Goal: Task Accomplishment & Management: Manage account settings

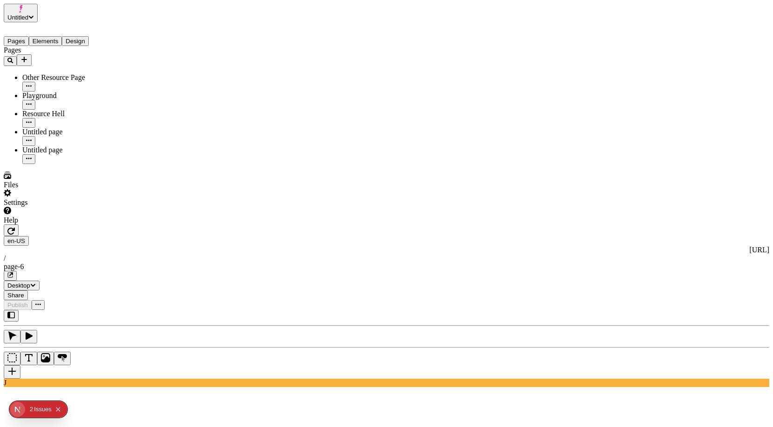
click at [118, 225] on div "en-[GEOGRAPHIC_DATA] [URL] / page-6 Desktop Share Publish" at bounding box center [387, 268] width 766 height 86
click at [109, 164] on div "Pages Other Resource Page Playground Resource Hell Untitled page Untitled page" at bounding box center [60, 105] width 112 height 118
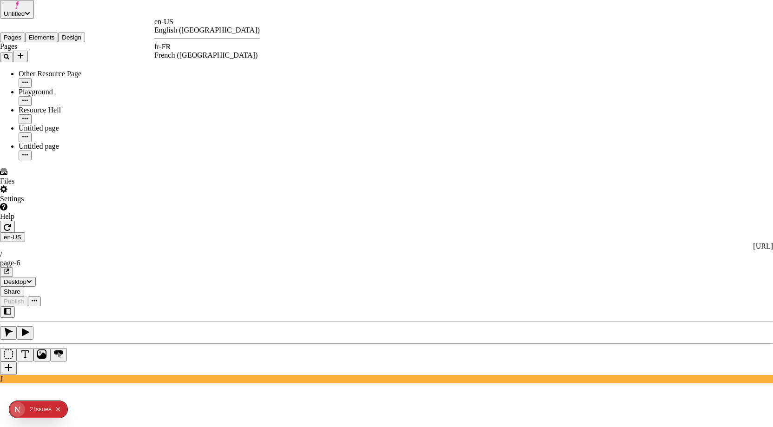
click at [174, 42] on div "en-US English ([GEOGRAPHIC_DATA]) fr-FR French ([GEOGRAPHIC_DATA])" at bounding box center [207, 39] width 106 height 42
click at [175, 49] on div "fr-FR" at bounding box center [207, 47] width 106 height 8
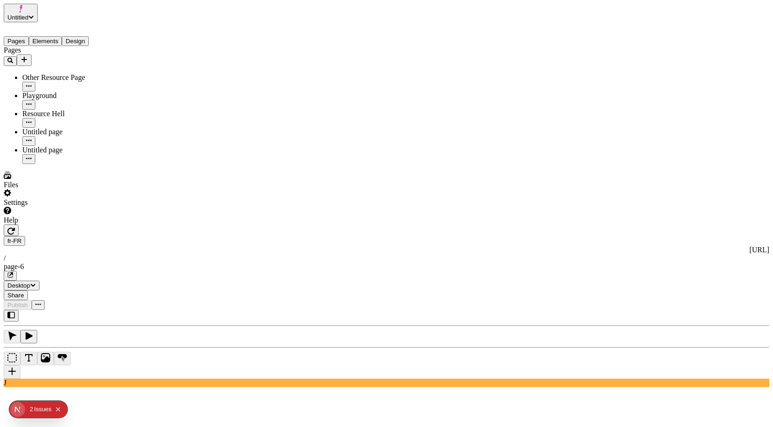
click at [129, 310] on div "J" at bounding box center [387, 348] width 766 height 77
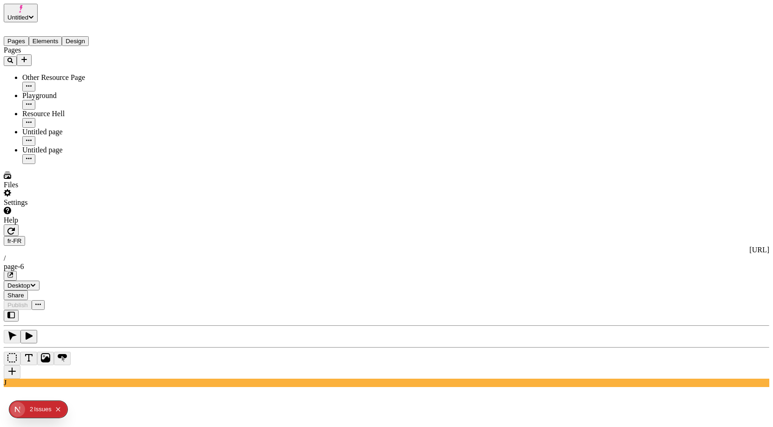
click at [56, 146] on div "Untitled page" at bounding box center [68, 150] width 93 height 8
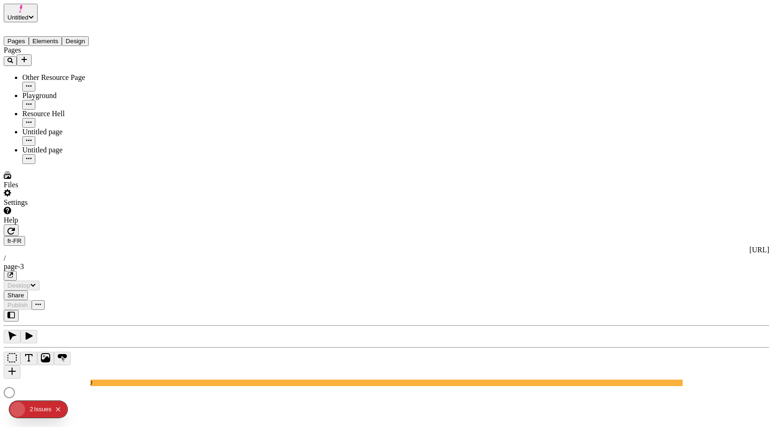
type input "/page-3"
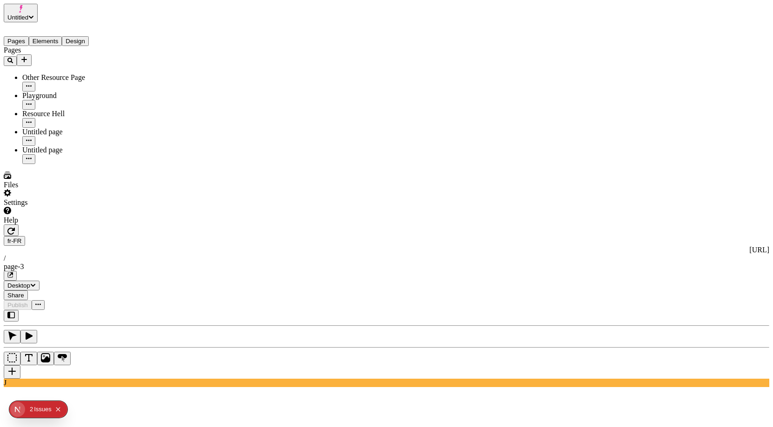
click at [63, 128] on div "Untitled page" at bounding box center [68, 132] width 93 height 8
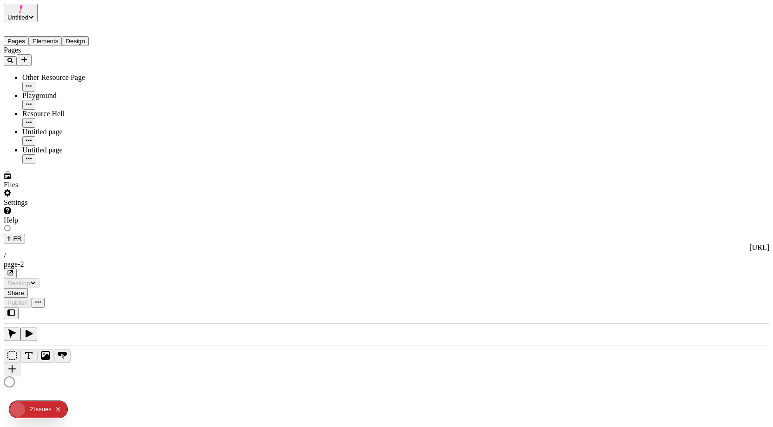
type input "/page-2"
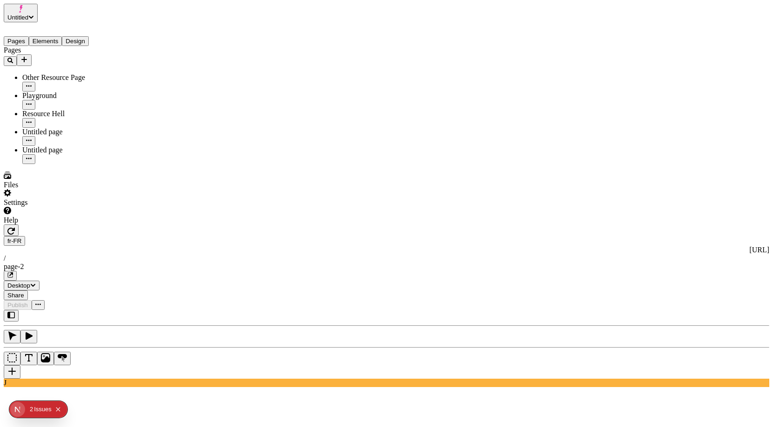
click at [109, 164] on div "Pages Other Resource Page Playground Resource Hell Untitled page Untitled page" at bounding box center [60, 105] width 112 height 118
click at [45, 92] on div "Playground" at bounding box center [68, 96] width 93 height 8
click at [40, 73] on div "Other Resource Page" at bounding box center [68, 77] width 93 height 8
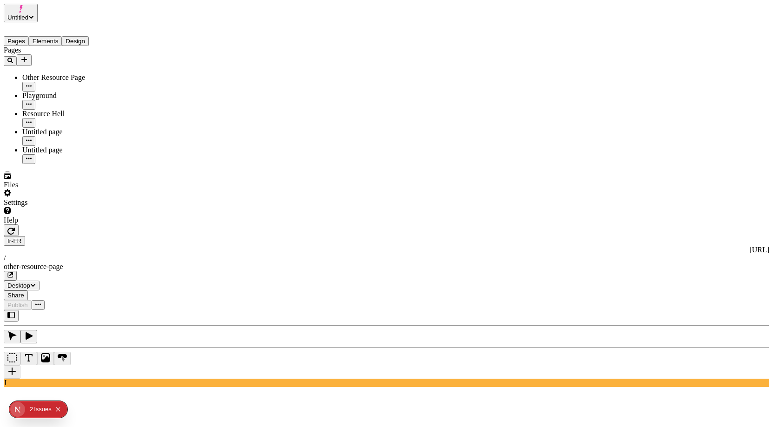
click at [51, 146] on div "Untitled page" at bounding box center [68, 150] width 93 height 8
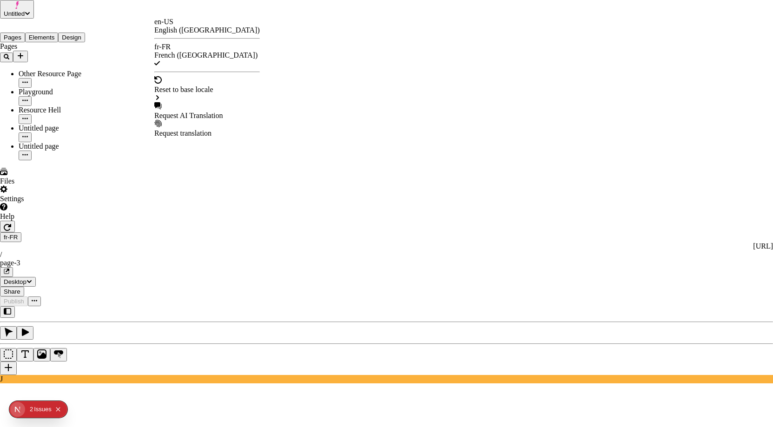
click at [193, 112] on div "Request AI Translation" at bounding box center [207, 116] width 106 height 8
checkbox input "true"
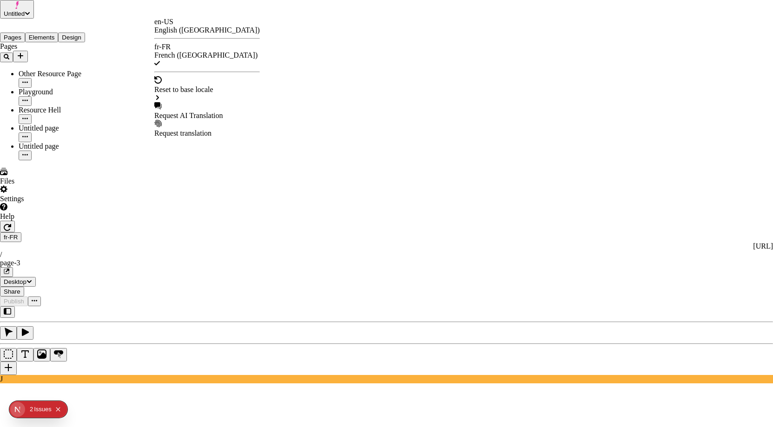
checkbox input "true"
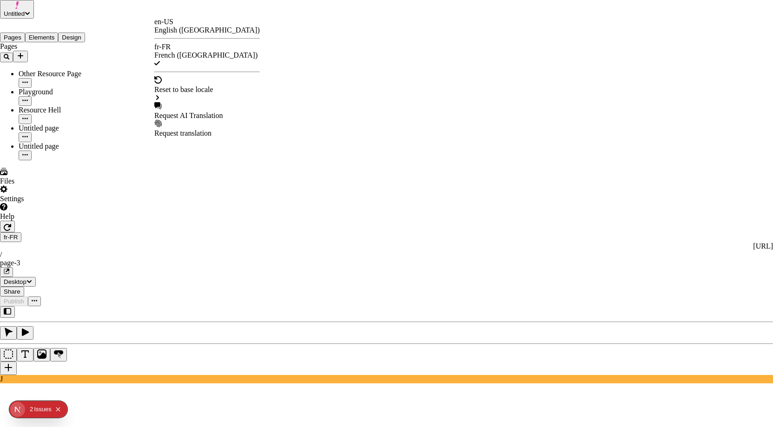
checkbox input "true"
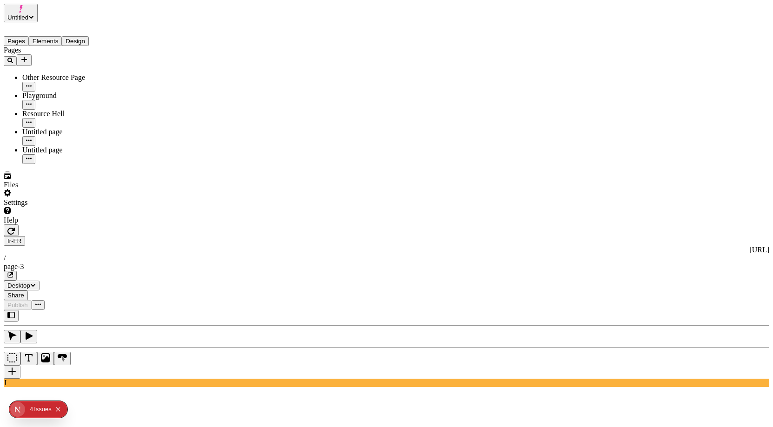
click at [37, 412] on div "Issue s" at bounding box center [43, 409] width 18 height 17
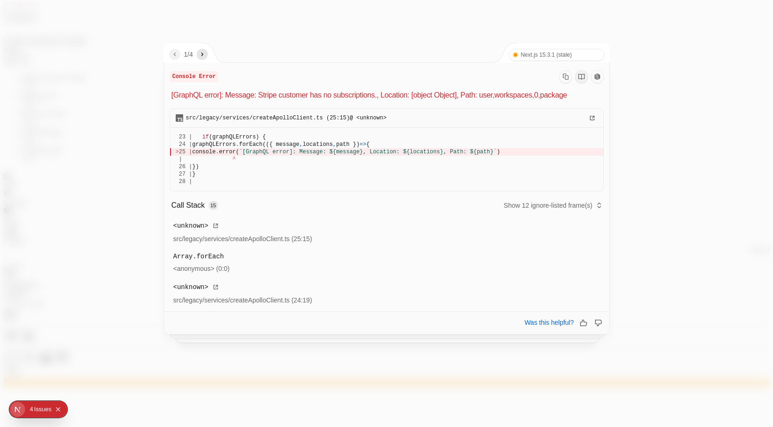
click at [204, 56] on icon "next" at bounding box center [202, 55] width 2 height 4
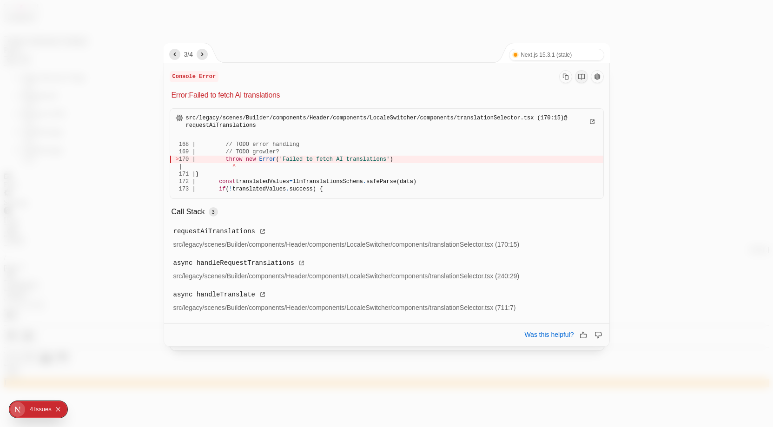
click at [204, 56] on icon "next" at bounding box center [202, 55] width 2 height 4
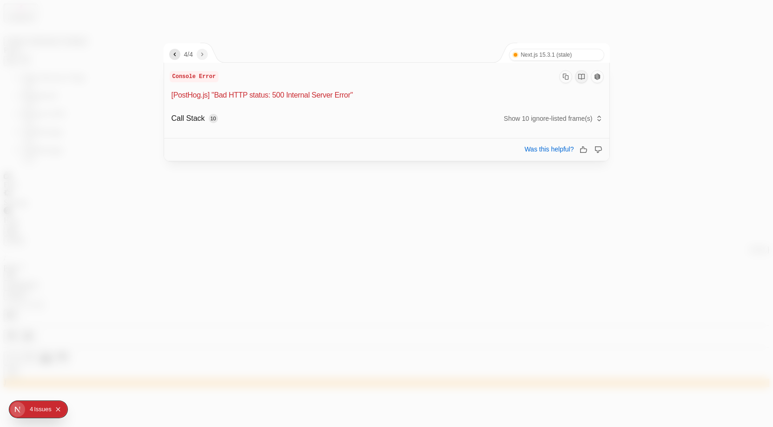
click at [171, 54] on icon "previous" at bounding box center [174, 54] width 7 height 7
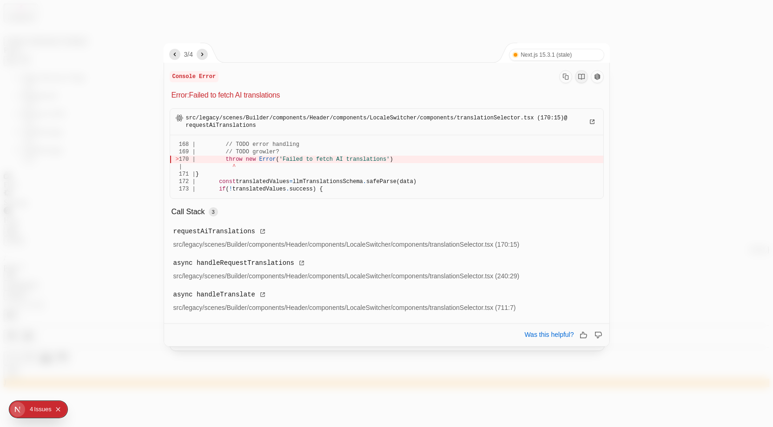
click at [171, 55] on icon "previous" at bounding box center [174, 54] width 7 height 7
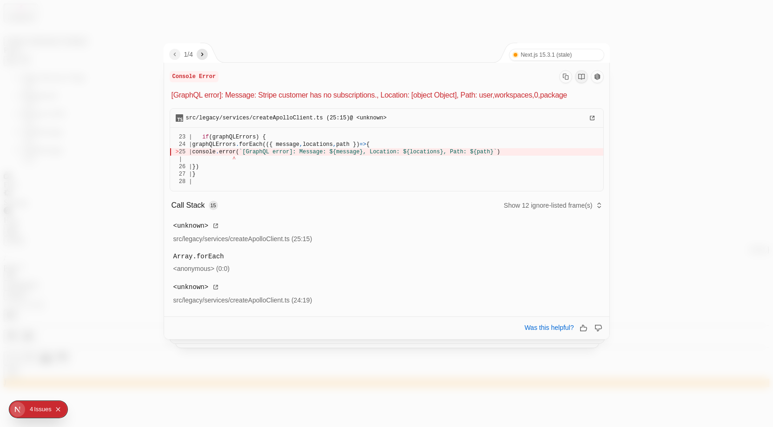
click at [50, 77] on div at bounding box center [386, 213] width 773 height 427
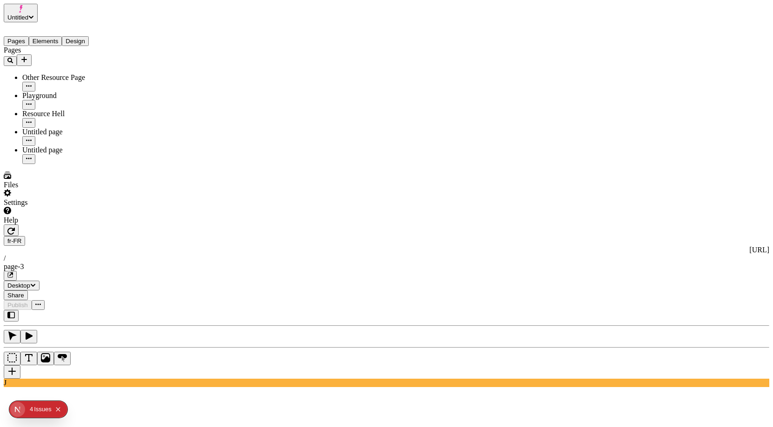
click at [15, 228] on icon "button" at bounding box center [10, 231] width 7 height 7
click at [83, 207] on div "Settings" at bounding box center [60, 198] width 112 height 18
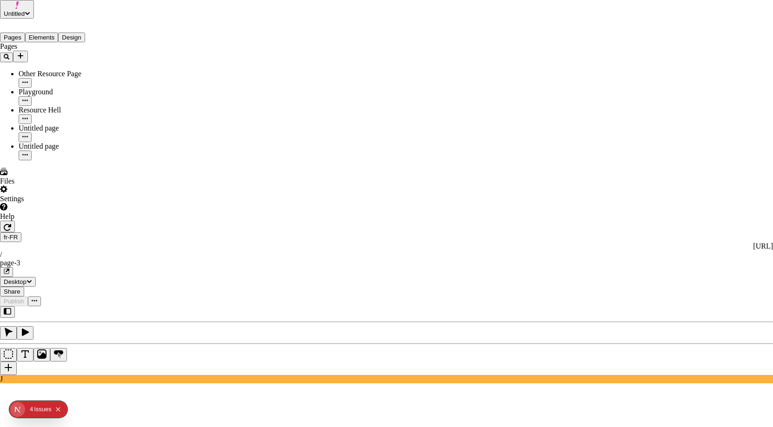
drag, startPoint x: 598, startPoint y: 135, endPoint x: 614, endPoint y: 135, distance: 16.3
drag, startPoint x: 363, startPoint y: 133, endPoint x: 335, endPoint y: 126, distance: 28.9
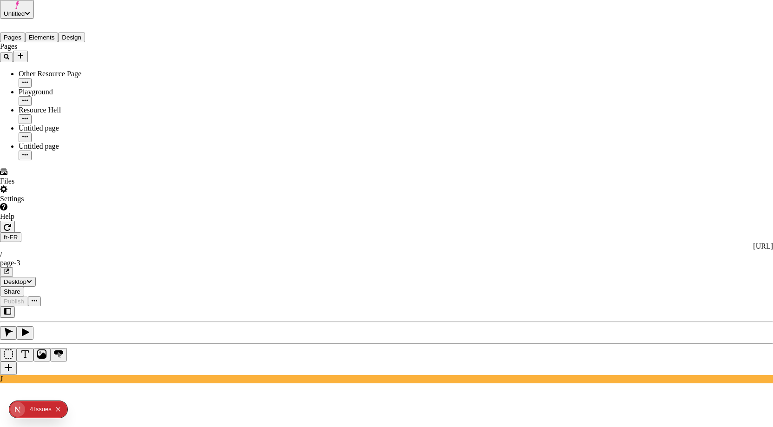
drag, startPoint x: 277, startPoint y: 27, endPoint x: 271, endPoint y: 26, distance: 6.5
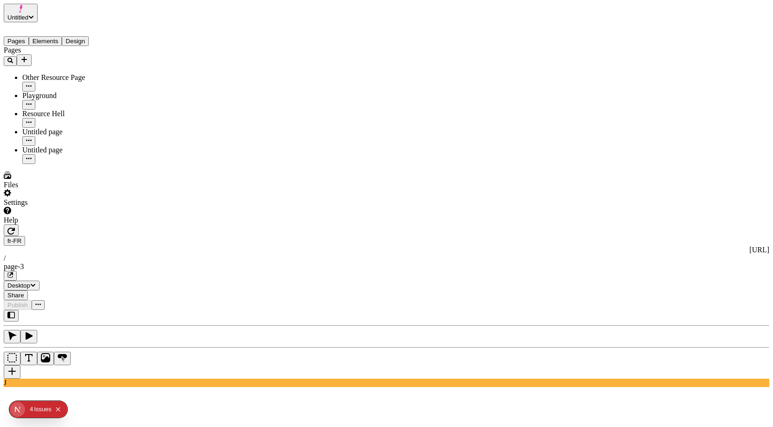
click at [28, 14] on span "Untitled" at bounding box center [17, 17] width 21 height 7
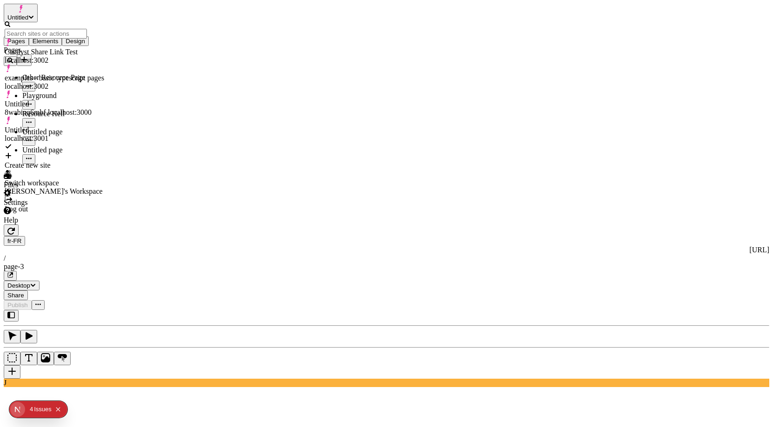
click at [42, 205] on div "Log out" at bounding box center [55, 209] width 100 height 8
